Goal: Task Accomplishment & Management: Use online tool/utility

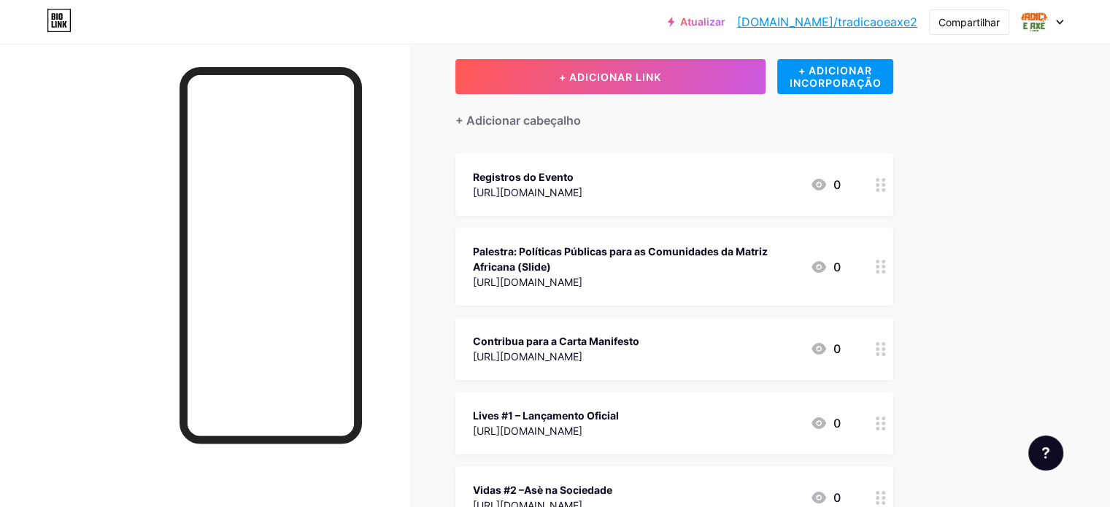
scroll to position [108, 0]
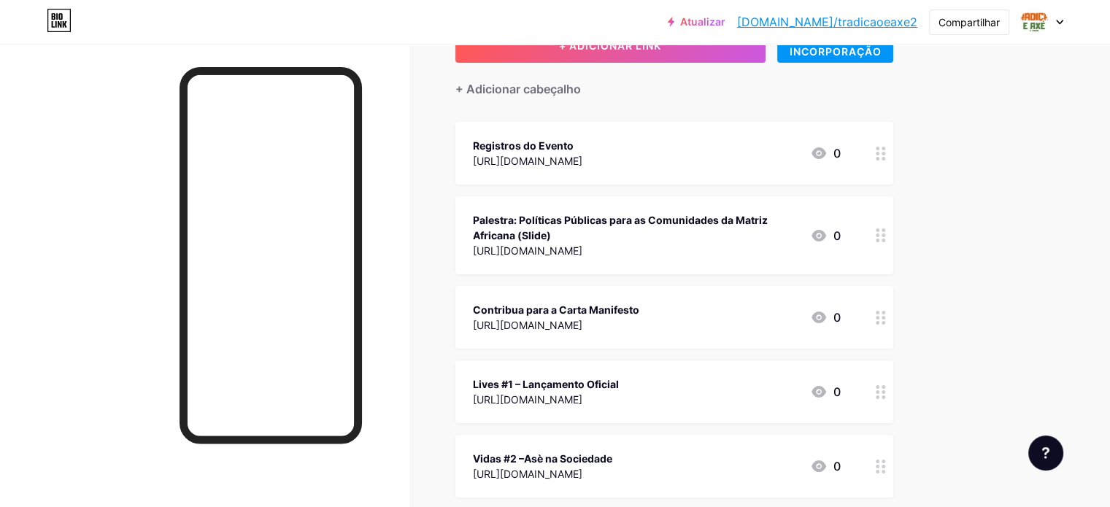
click at [841, 315] on div "Contribua para a Carta Manifesto [URL][DOMAIN_NAME] 0" at bounding box center [657, 318] width 368 height 34
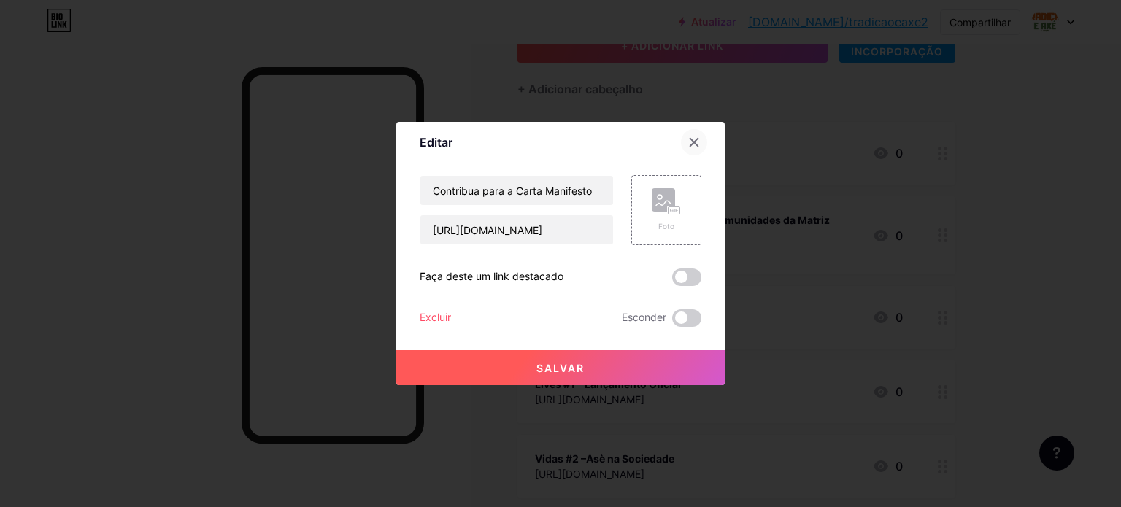
click at [696, 141] on icon at bounding box center [695, 143] width 8 height 8
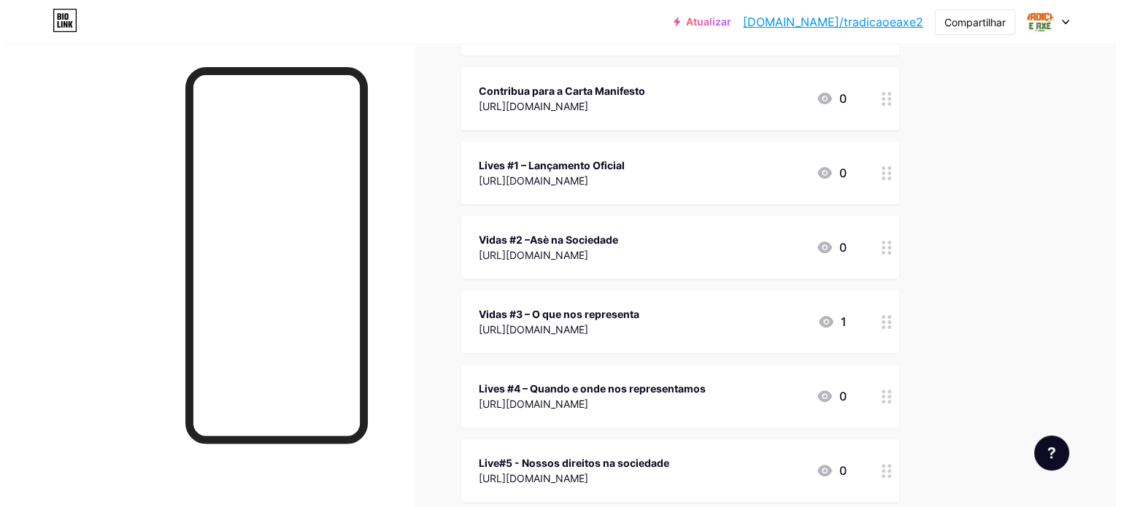
scroll to position [0, 0]
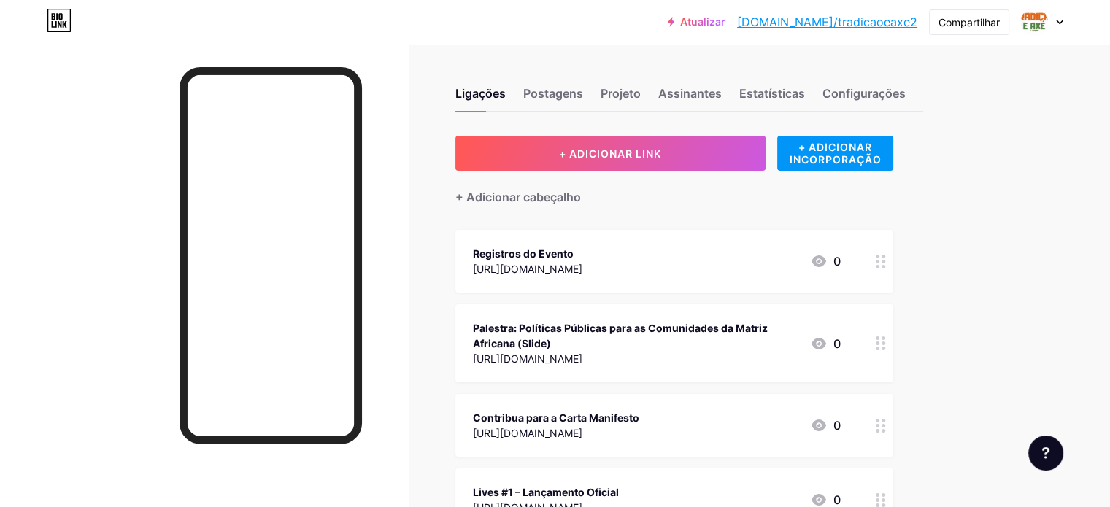
click at [582, 427] on font "[URL][DOMAIN_NAME]" at bounding box center [527, 433] width 109 height 12
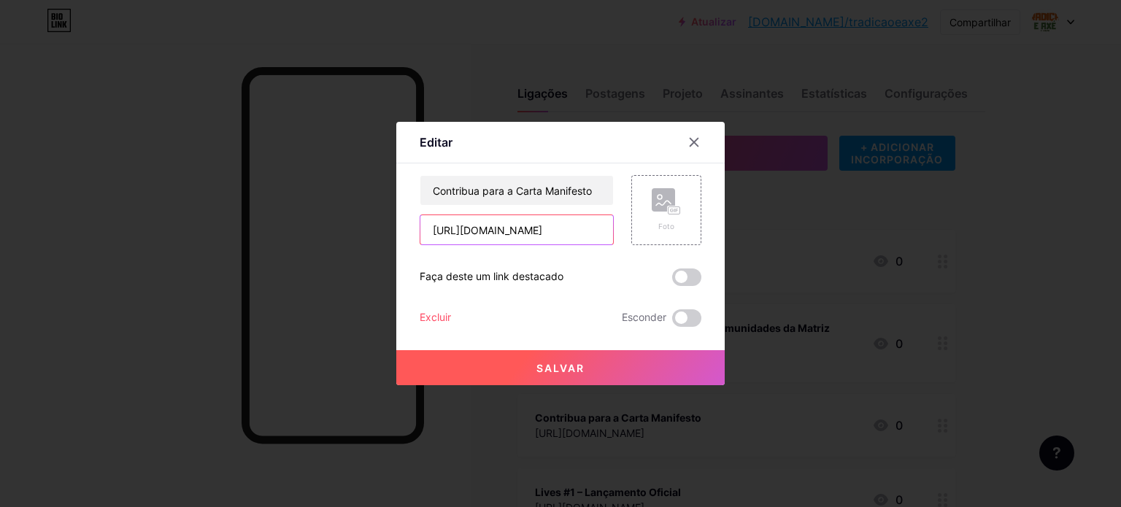
click at [549, 221] on input "[URL][DOMAIN_NAME]" at bounding box center [516, 229] width 193 height 29
click at [552, 230] on input "[URL][DOMAIN_NAME]" at bounding box center [516, 229] width 193 height 29
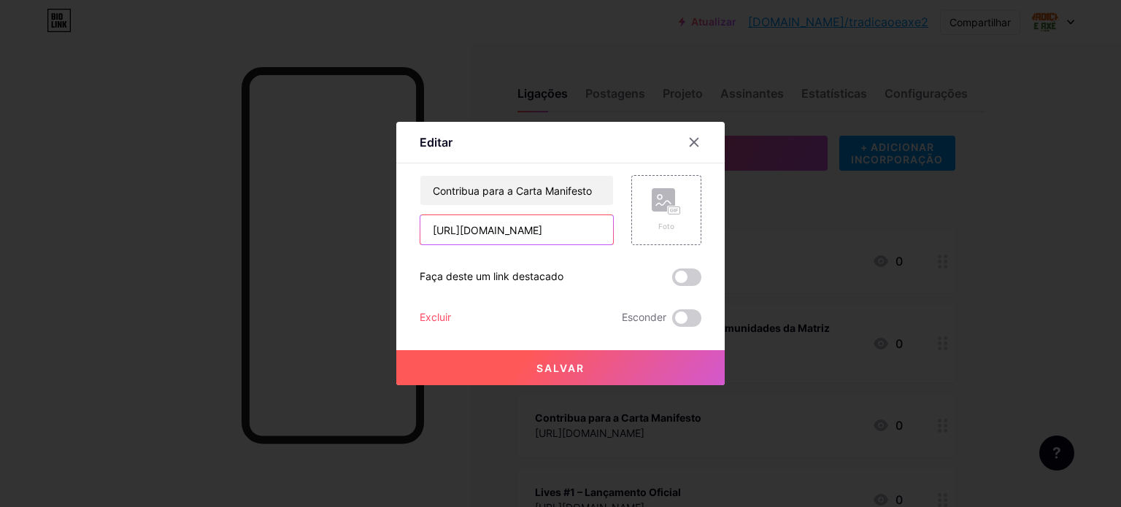
paste input "LMhyRpoYcwuqgFdC6"
type input "[URL][DOMAIN_NAME]"
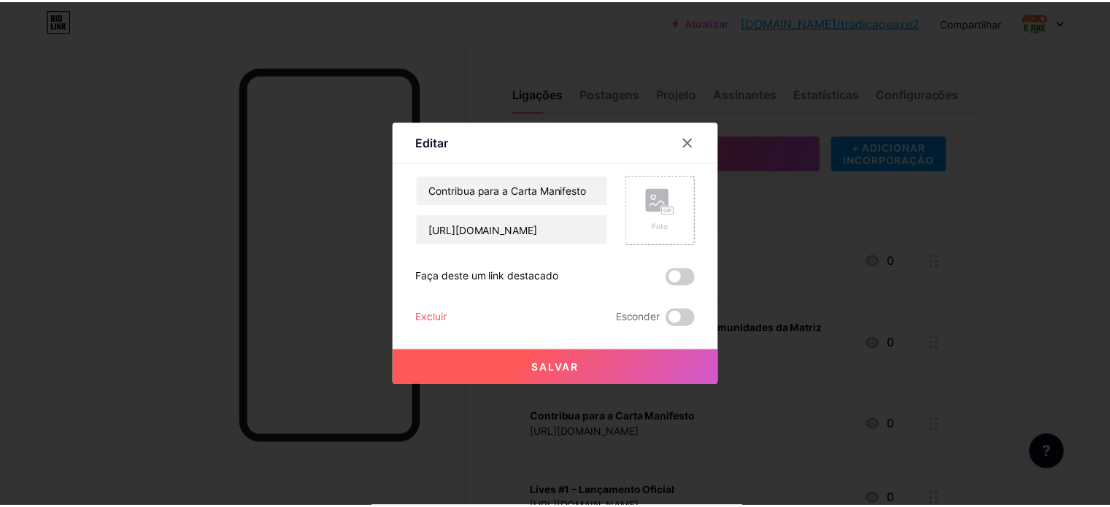
scroll to position [0, 0]
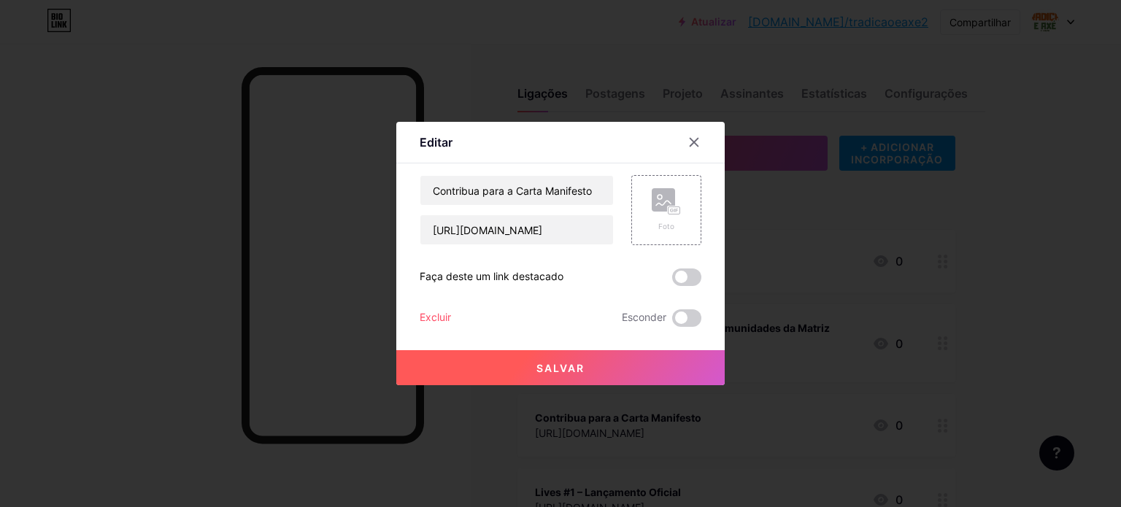
click at [577, 366] on font "Salvar" at bounding box center [560, 368] width 48 height 12
